Goal: Information Seeking & Learning: Find contact information

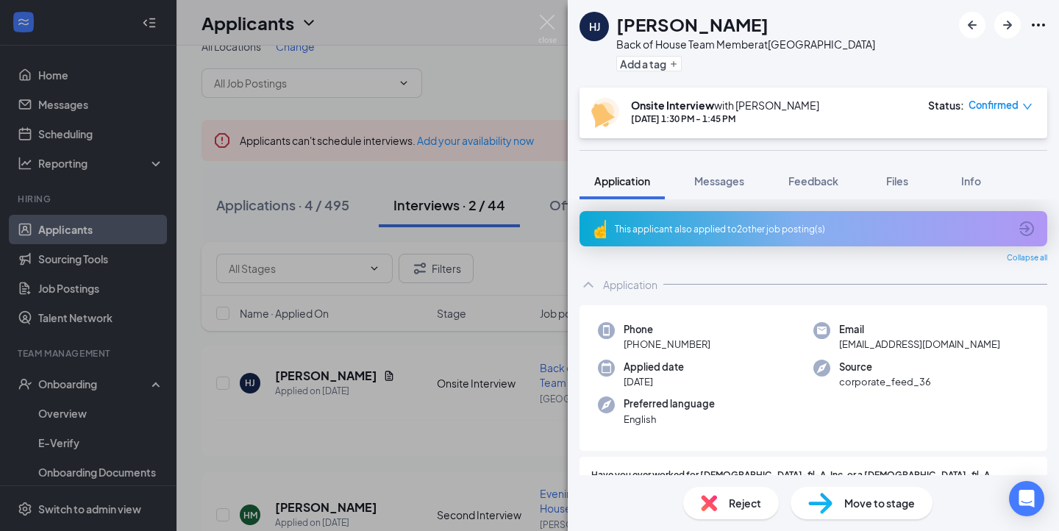
scroll to position [306, 0]
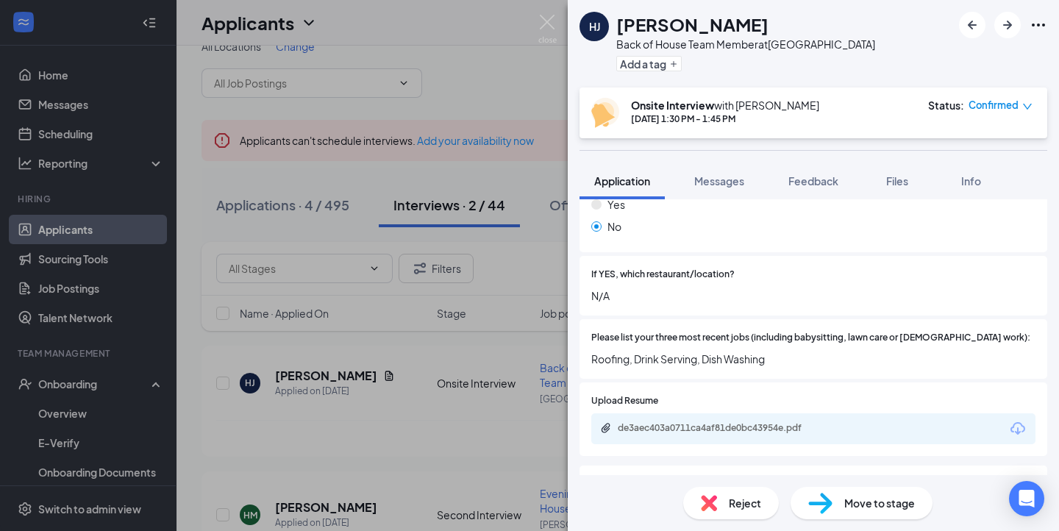
click at [552, 21] on img at bounding box center [547, 29] width 18 height 29
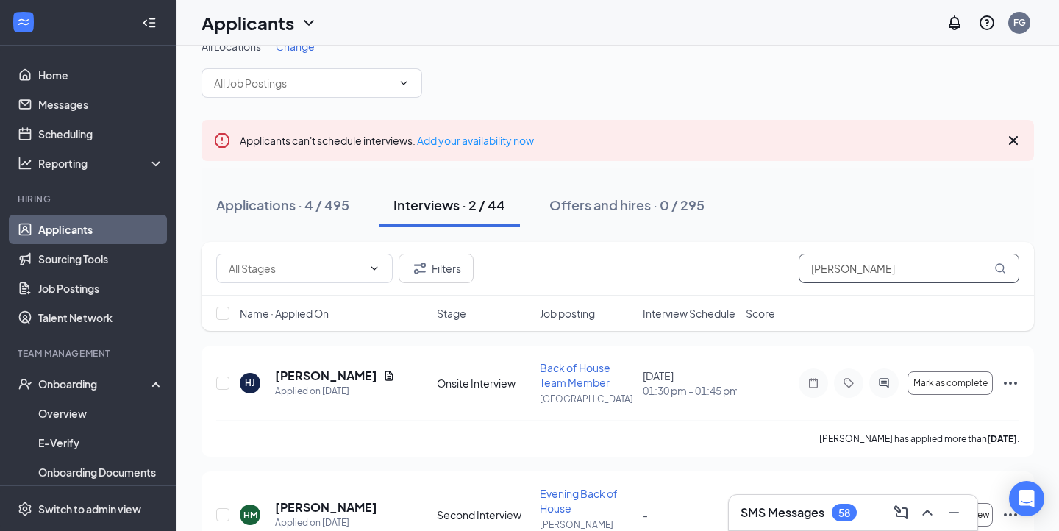
drag, startPoint x: 871, startPoint y: 263, endPoint x: 736, endPoint y: 266, distance: 135.4
click at [737, 264] on div "Filters [PERSON_NAME]" at bounding box center [617, 268] width 803 height 29
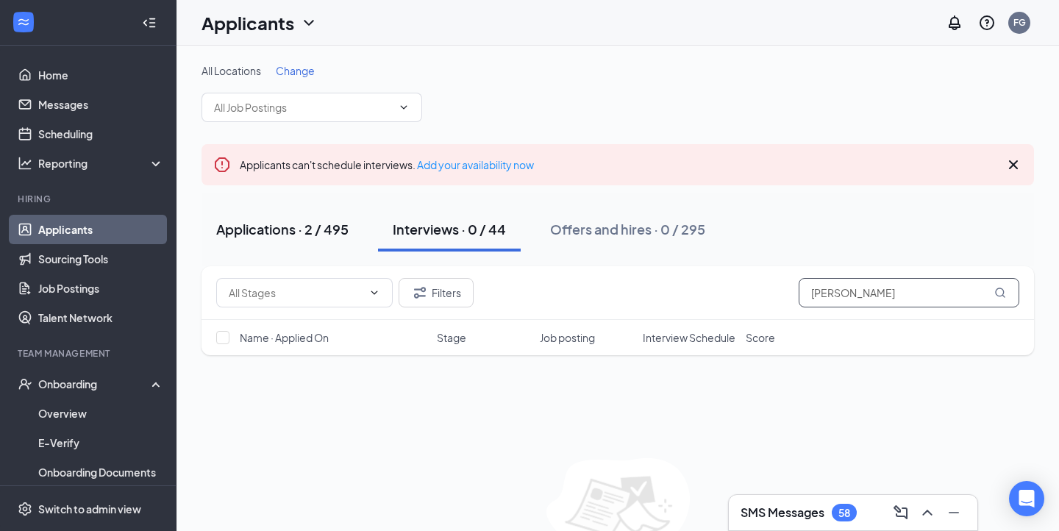
type input "[PERSON_NAME]"
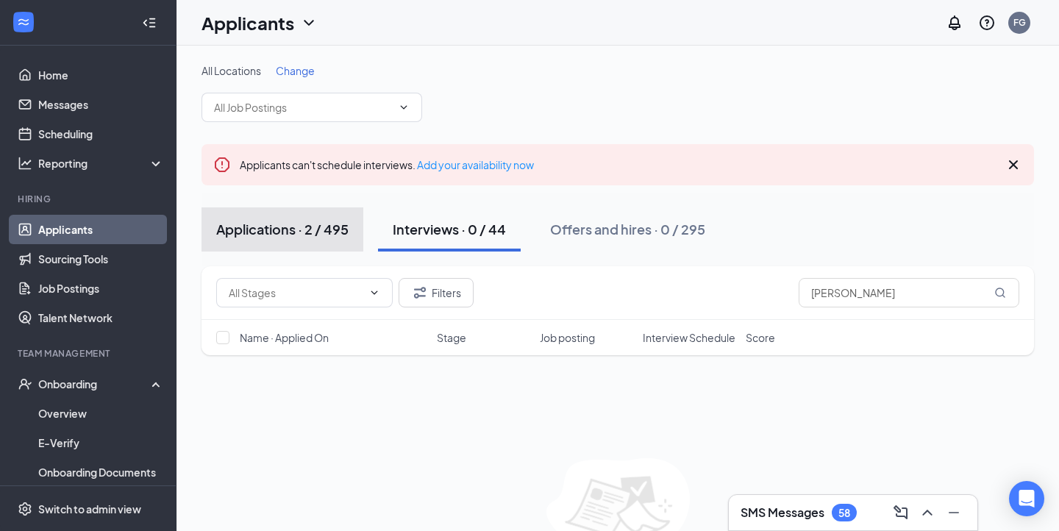
click at [310, 228] on div "Applications · 2 / 495" at bounding box center [282, 229] width 132 height 18
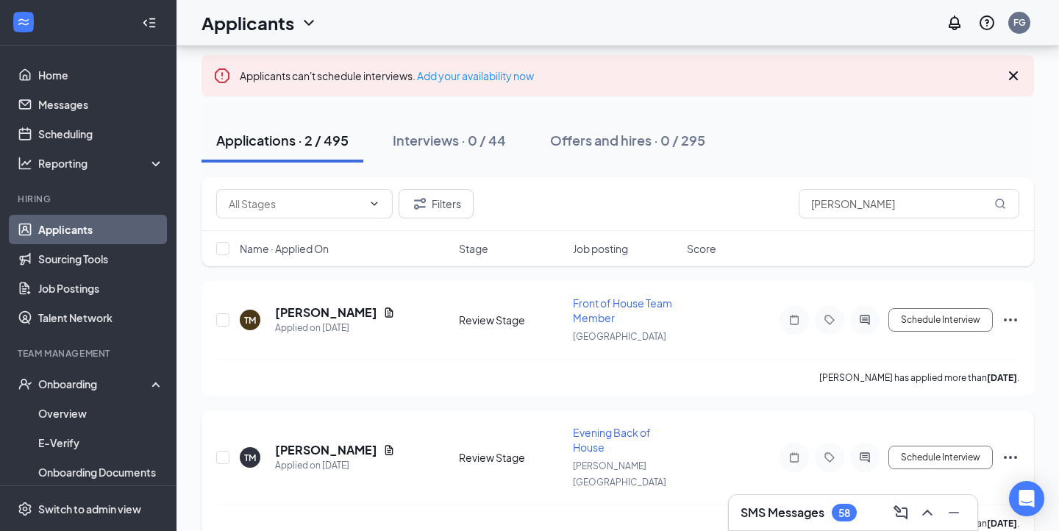
scroll to position [99, 0]
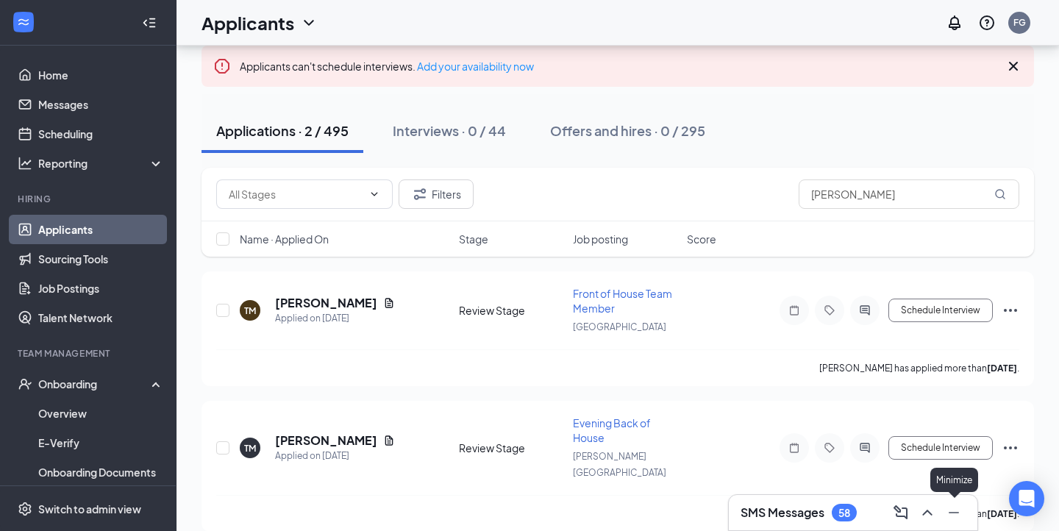
click at [954, 515] on icon "Minimize" at bounding box center [954, 513] width 18 height 18
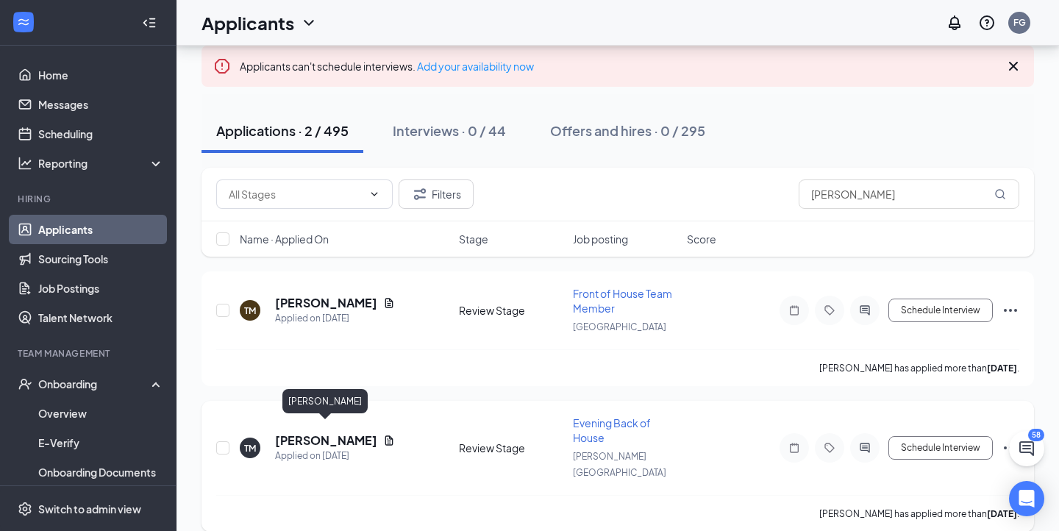
click at [313, 433] on h5 "[PERSON_NAME]" at bounding box center [326, 441] width 102 height 16
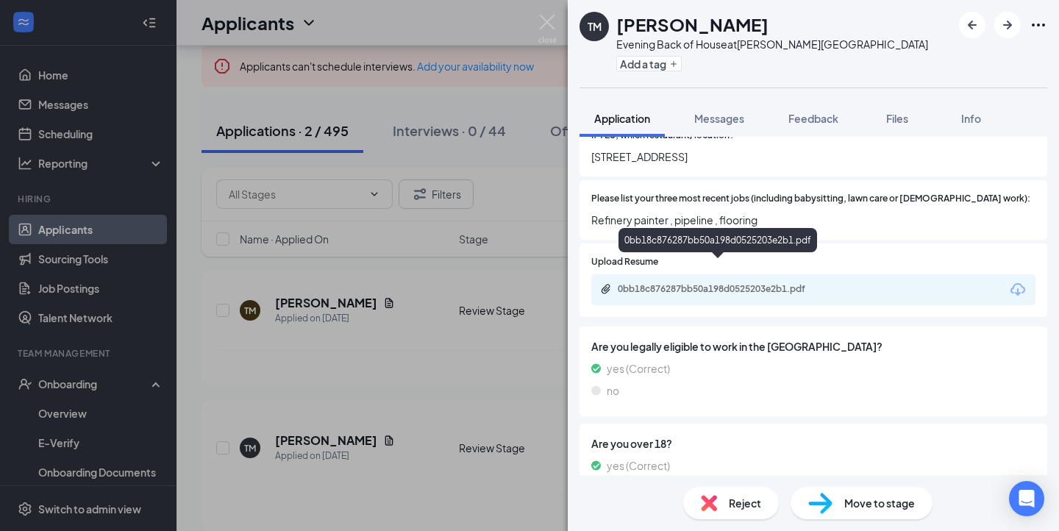
scroll to position [385, 0]
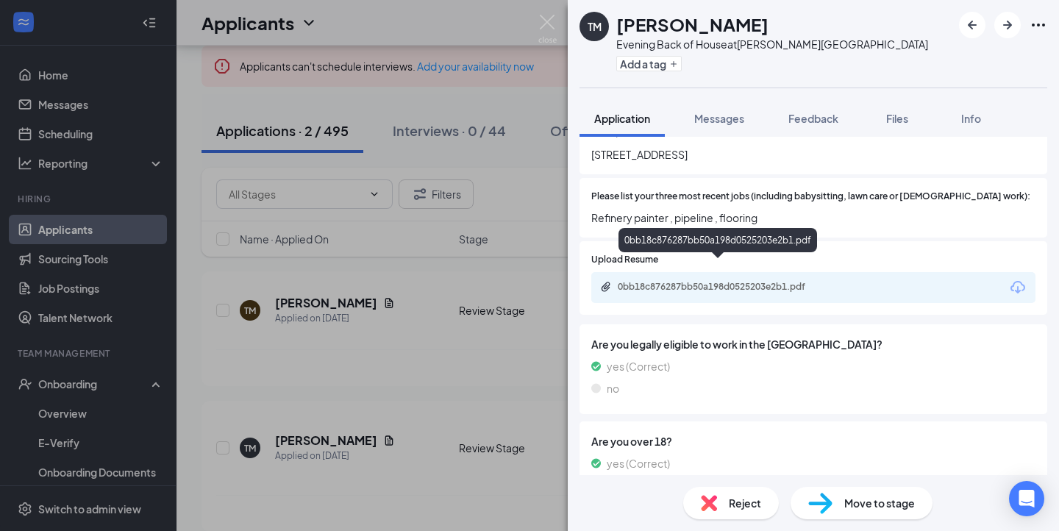
click at [728, 281] on div "0bb18c876287bb50a198d0525203e2b1.pdf" at bounding box center [721, 287] width 206 height 12
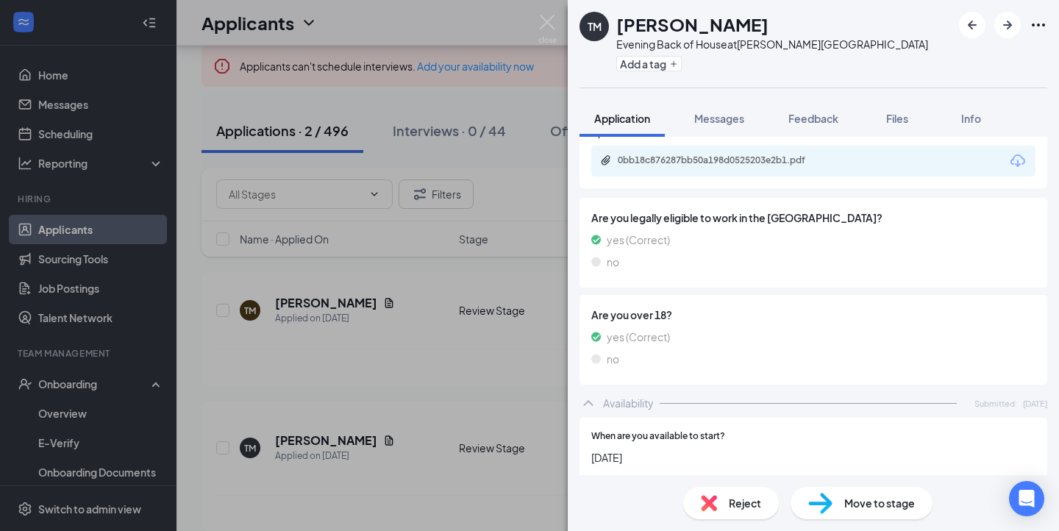
scroll to position [0, 0]
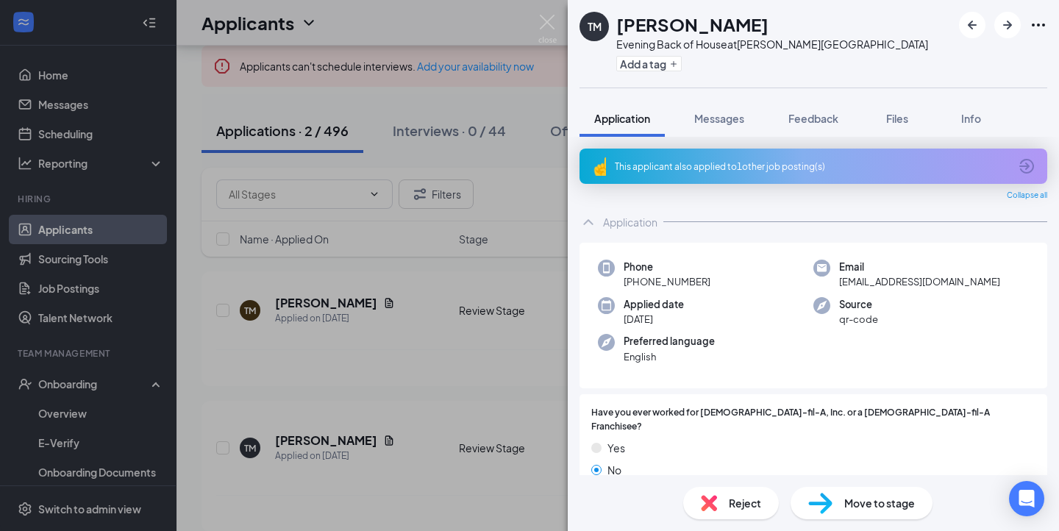
click at [538, 267] on div "TM [PERSON_NAME] Evening Back of House at [PERSON_NAME][GEOGRAPHIC_DATA] Add a …" at bounding box center [529, 265] width 1059 height 531
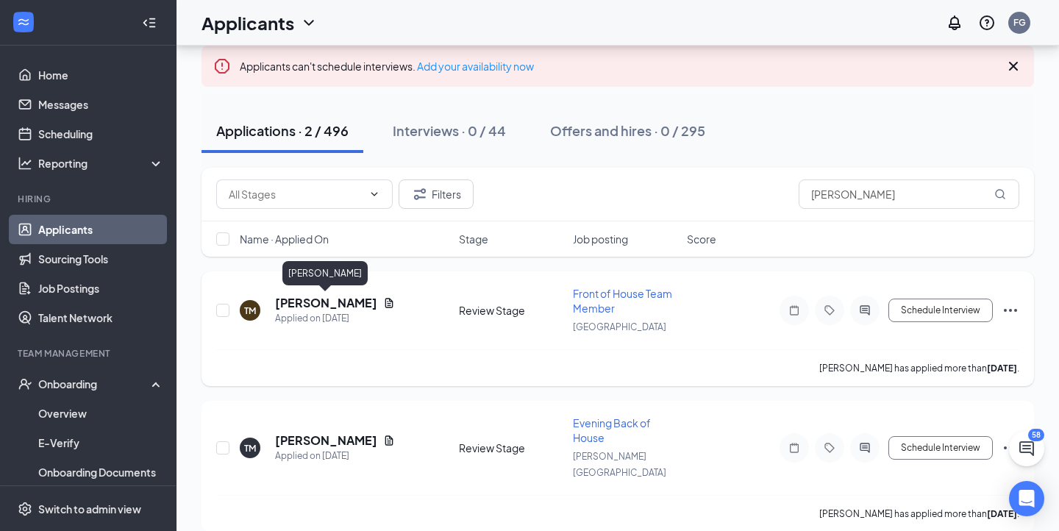
click at [317, 307] on h5 "[PERSON_NAME]" at bounding box center [326, 303] width 102 height 16
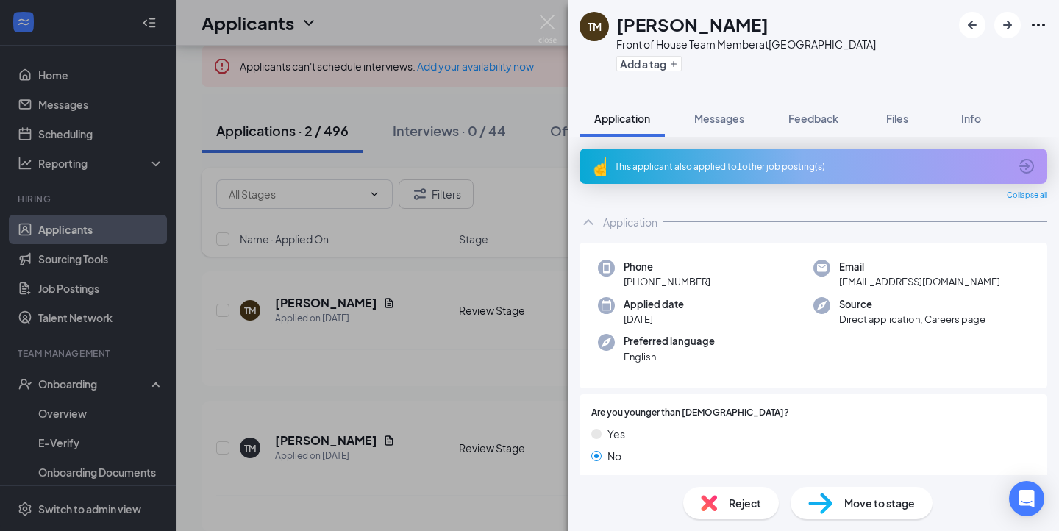
click at [527, 316] on div "TM [PERSON_NAME] Front of House Team Member at [GEOGRAPHIC_DATA] Add a tag Appl…" at bounding box center [529, 265] width 1059 height 531
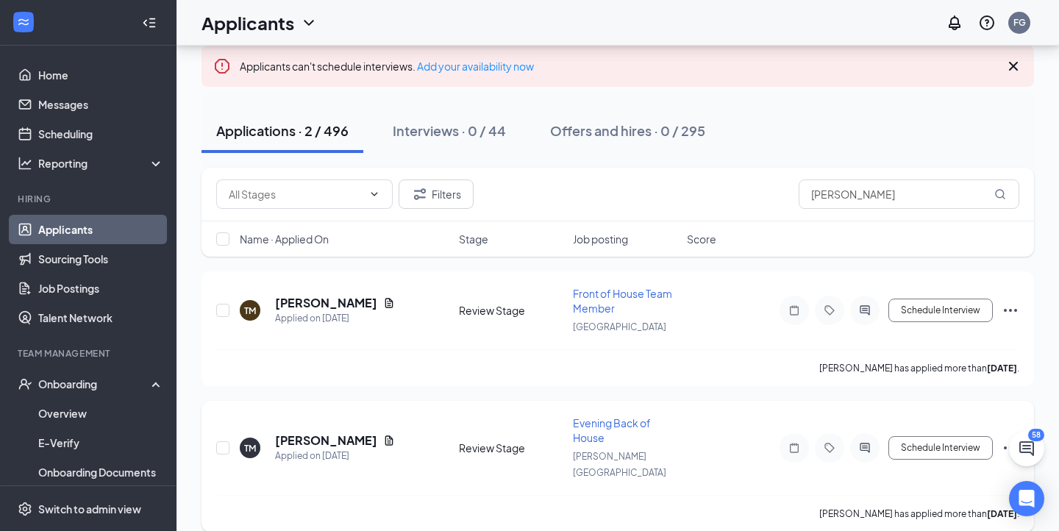
click at [302, 433] on h5 "[PERSON_NAME]" at bounding box center [326, 441] width 102 height 16
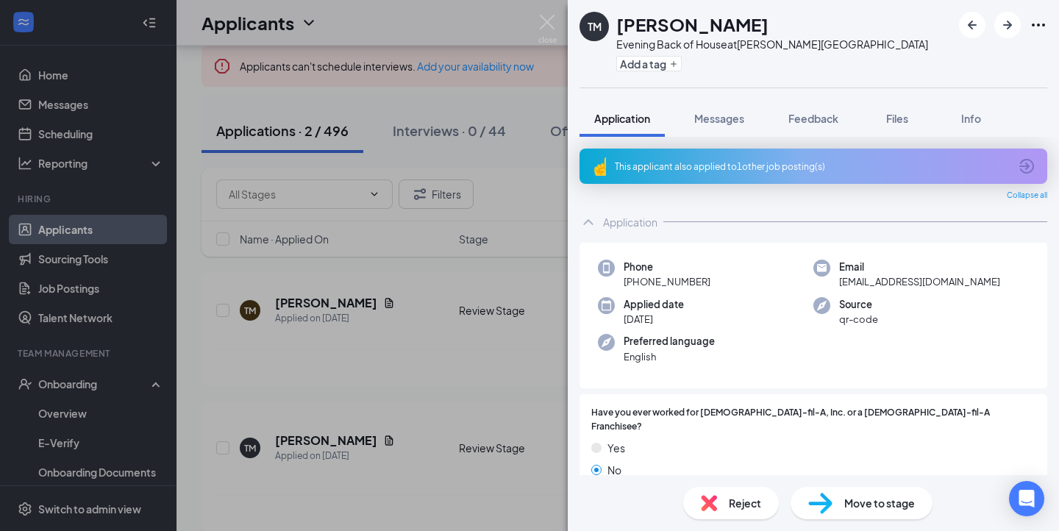
click at [836, 252] on div "Phone [PHONE_NUMBER] Email [EMAIL_ADDRESS][DOMAIN_NAME] Applied date [DATE] Sou…" at bounding box center [814, 316] width 468 height 146
drag, startPoint x: 839, startPoint y: 285, endPoint x: 883, endPoint y: 291, distance: 43.7
click at [883, 291] on div "Phone [PHONE_NUMBER] Email [EMAIL_ADDRESS][DOMAIN_NAME] Applied date [DATE] Sou…" at bounding box center [814, 316] width 468 height 146
drag, startPoint x: 837, startPoint y: 280, endPoint x: 976, endPoint y: 282, distance: 139.1
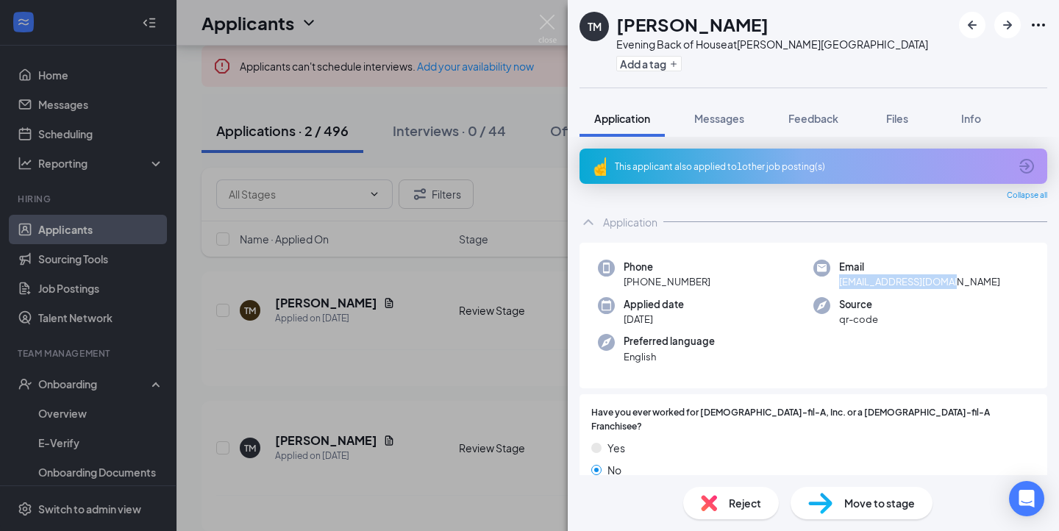
click at [975, 282] on div "Email [EMAIL_ADDRESS][DOMAIN_NAME]" at bounding box center [922, 275] width 216 height 30
click at [976, 282] on div "Email [EMAIL_ADDRESS][DOMAIN_NAME]" at bounding box center [922, 275] width 216 height 30
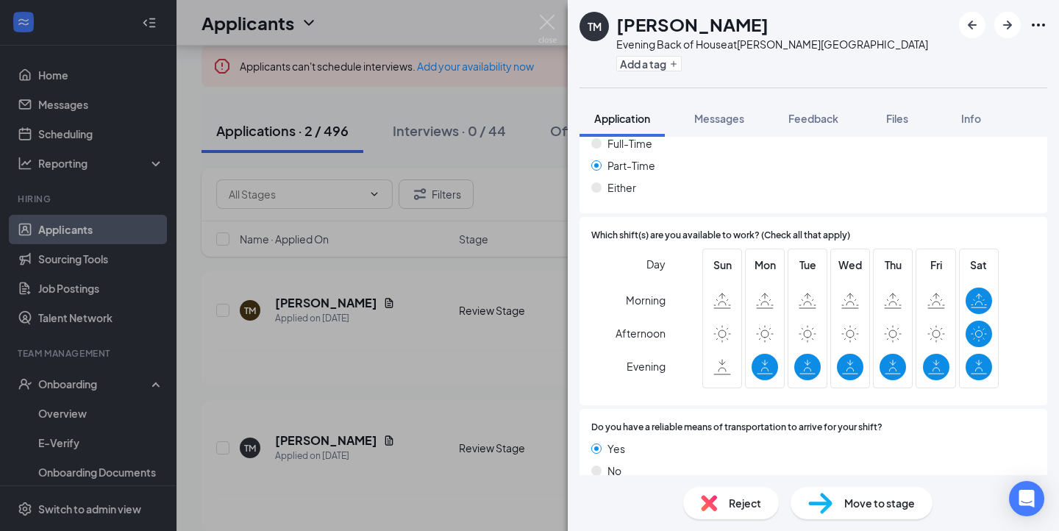
scroll to position [900, 0]
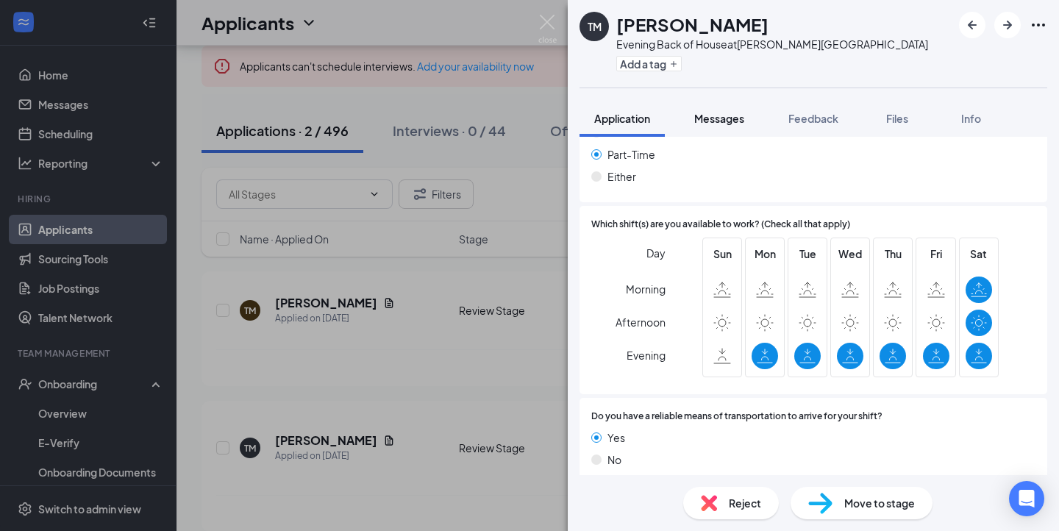
click at [744, 123] on span "Messages" at bounding box center [719, 118] width 50 height 13
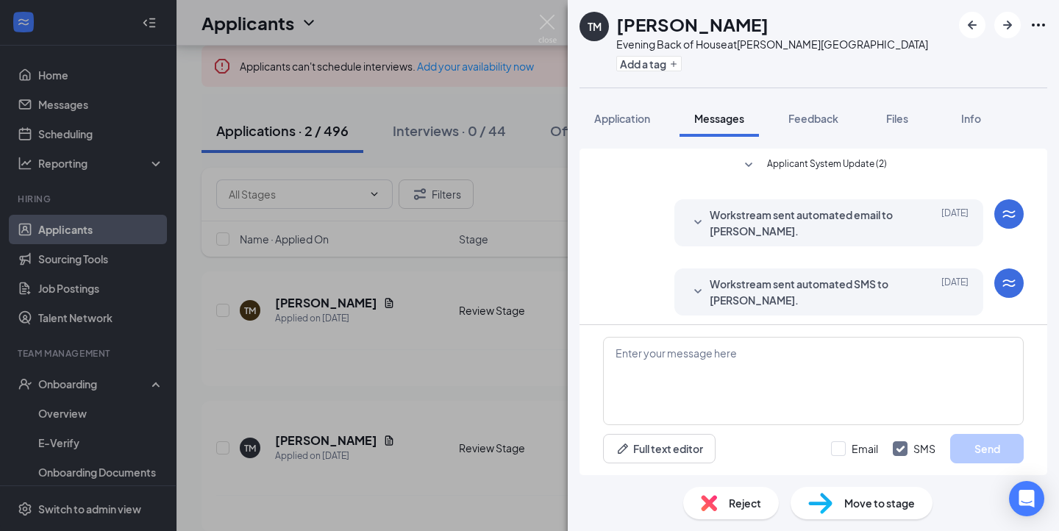
scroll to position [117, 0]
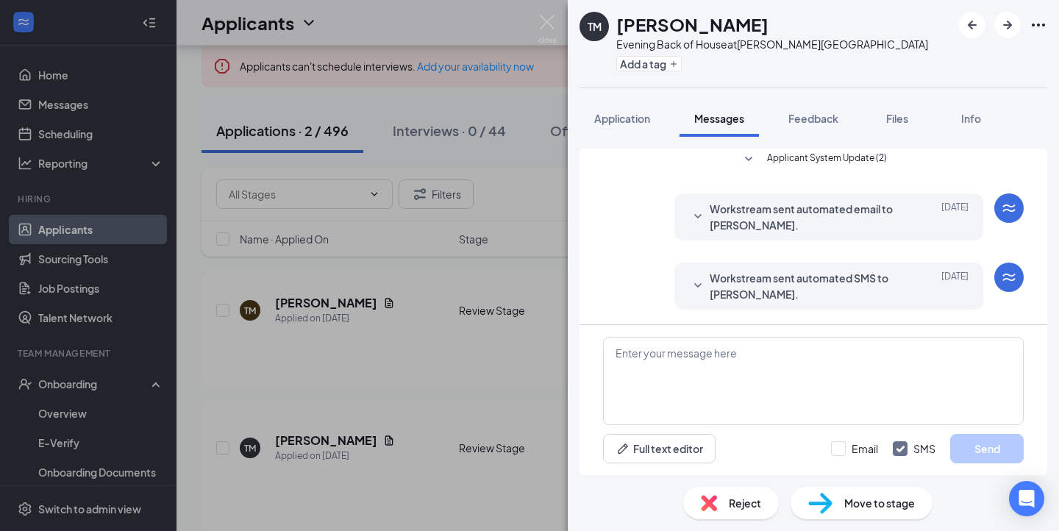
click at [638, 138] on div "Applicant System Update (2) Workstream sent automated email to [PERSON_NAME]. […" at bounding box center [813, 306] width 491 height 338
click at [633, 129] on button "Application" at bounding box center [622, 118] width 85 height 37
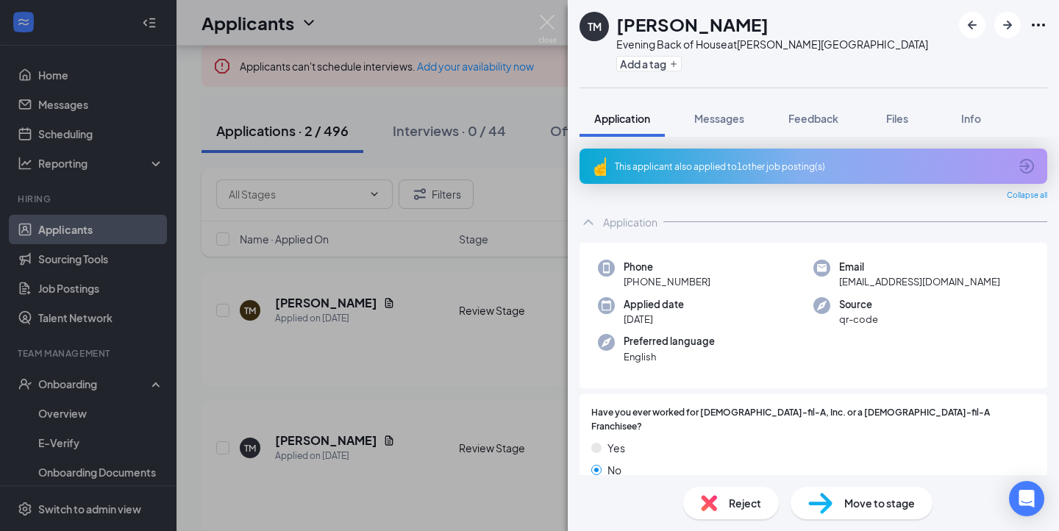
click at [577, 214] on div "This applicant also applied to 1 other job posting(s) Collapse all Application …" at bounding box center [813, 306] width 491 height 338
click at [586, 218] on icon "ChevronUp" at bounding box center [589, 222] width 18 height 18
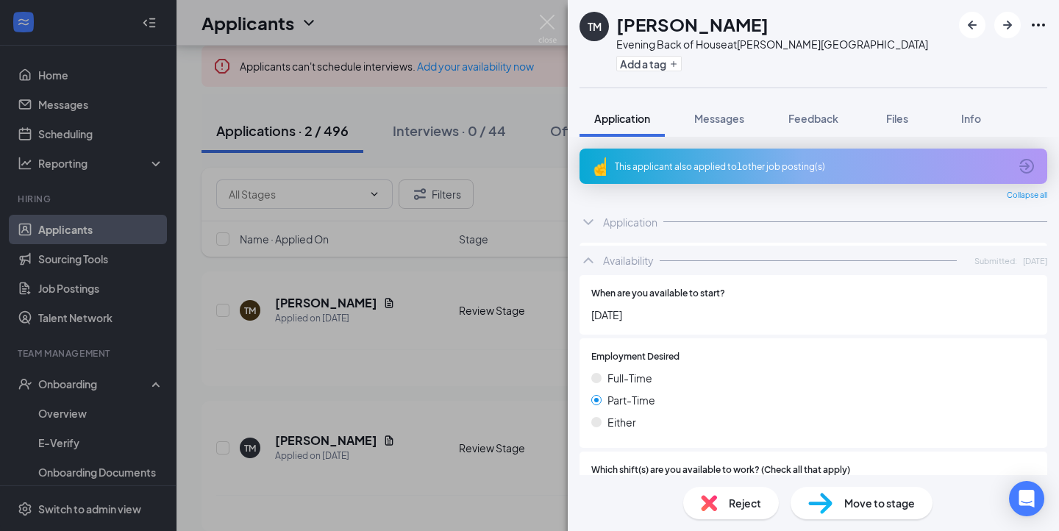
click at [586, 218] on icon "ChevronDown" at bounding box center [589, 222] width 18 height 18
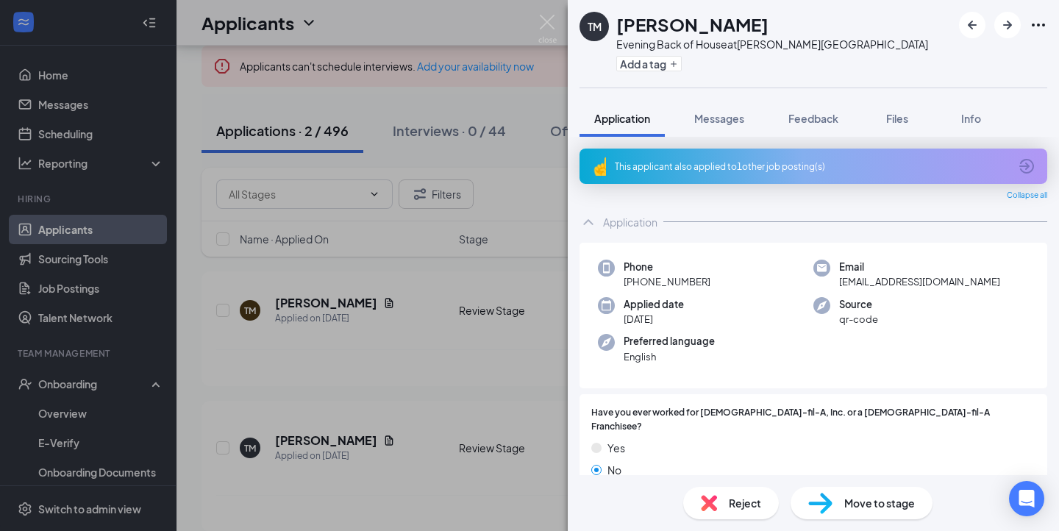
click at [803, 168] on div "This applicant also applied to 1 other job posting(s)" at bounding box center [812, 166] width 394 height 13
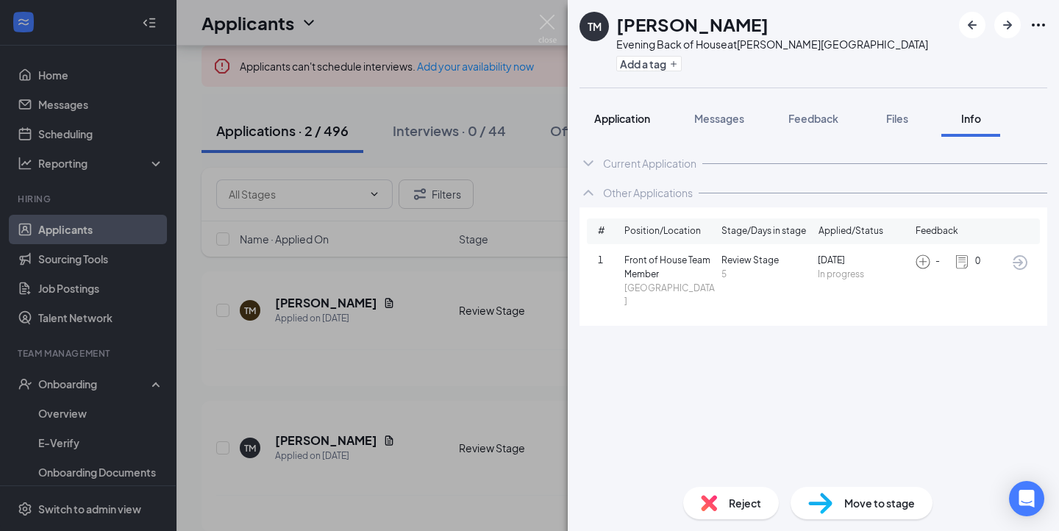
click at [611, 113] on span "Application" at bounding box center [622, 118] width 56 height 13
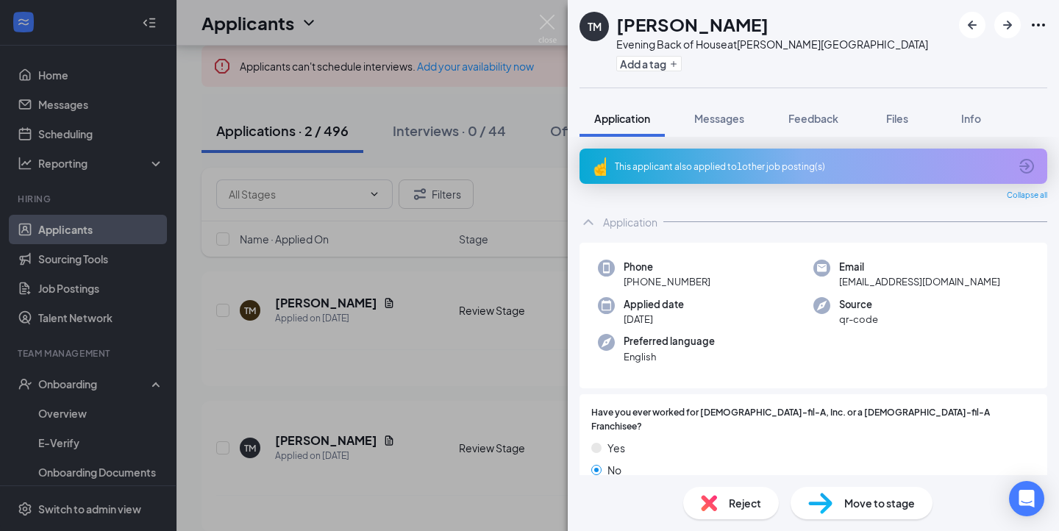
drag, startPoint x: 841, startPoint y: 281, endPoint x: 963, endPoint y: 281, distance: 122.1
click at [963, 281] on div "Email [EMAIL_ADDRESS][DOMAIN_NAME]" at bounding box center [922, 275] width 216 height 30
drag, startPoint x: 842, startPoint y: 284, endPoint x: 974, endPoint y: 288, distance: 131.7
click at [973, 290] on div "Phone [PHONE_NUMBER] Email [EMAIL_ADDRESS][DOMAIN_NAME] Applied date [DATE] Sou…" at bounding box center [814, 316] width 468 height 146
click at [848, 291] on div "Phone [PHONE_NUMBER] Email [EMAIL_ADDRESS][DOMAIN_NAME] Applied date [DATE] Sou…" at bounding box center [814, 316] width 468 height 146
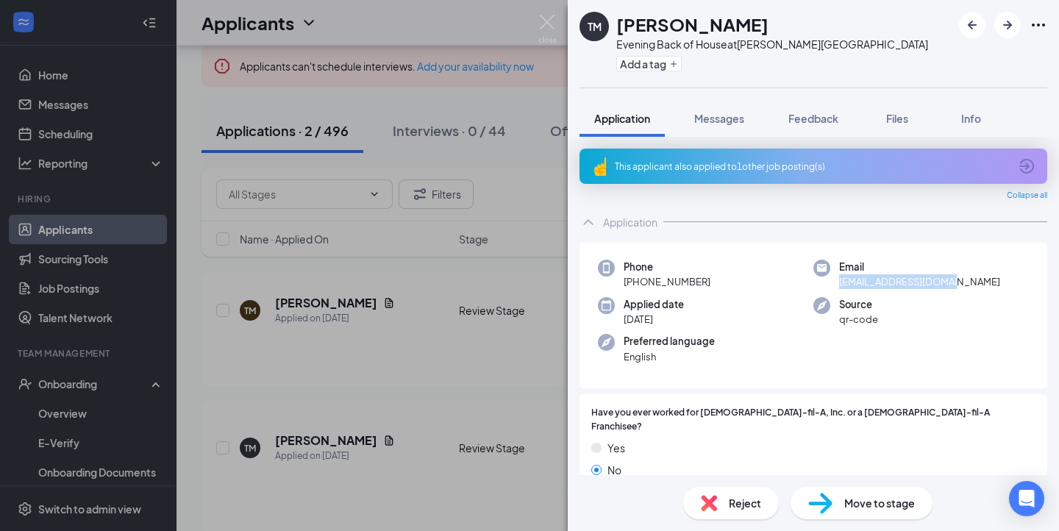
drag, startPoint x: 838, startPoint y: 281, endPoint x: 1008, endPoint y: 278, distance: 170.0
click at [1006, 279] on div "Email [EMAIL_ADDRESS][DOMAIN_NAME]" at bounding box center [922, 275] width 216 height 30
click at [943, 290] on div "Phone [PHONE_NUMBER] Email [EMAIL_ADDRESS][DOMAIN_NAME] Applied date [DATE] Sou…" at bounding box center [814, 316] width 468 height 146
